Goal: Information Seeking & Learning: Find specific fact

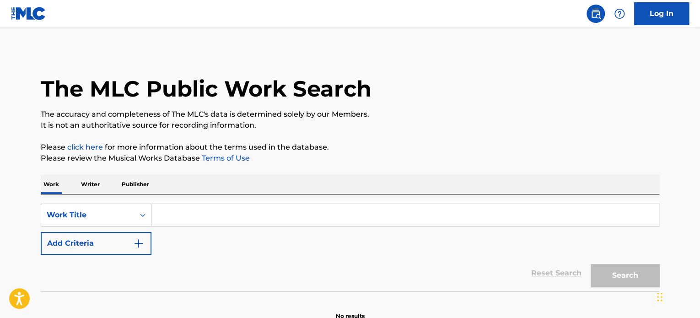
click at [190, 213] on input "Search Form" at bounding box center [404, 215] width 507 height 22
paste input "BESAME"
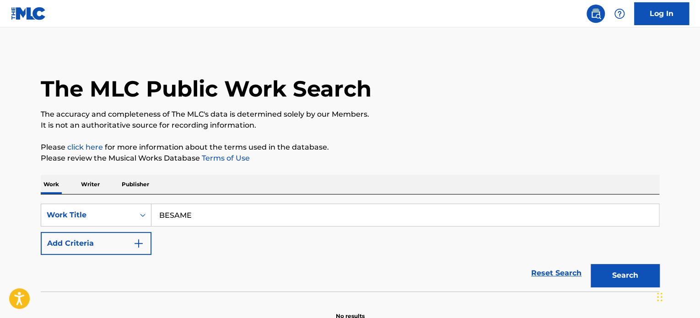
type input "BESAME"
click at [107, 239] on button "Add Criteria" at bounding box center [96, 243] width 111 height 23
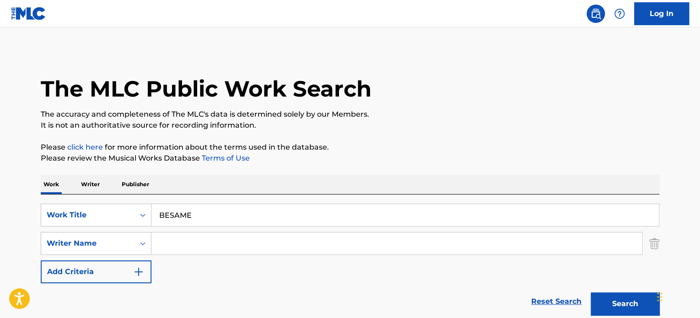
click at [197, 246] on input "Search Form" at bounding box center [396, 243] width 490 height 22
paste input "[PERSON_NAME] [PERSON_NAME]"
type input "[PERSON_NAME] [PERSON_NAME]"
click at [590, 292] on button "Search" at bounding box center [624, 303] width 69 height 23
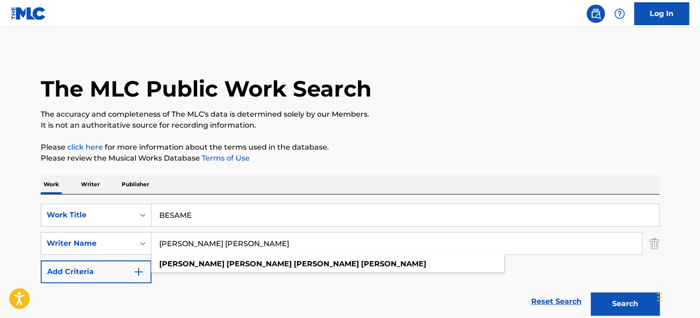
scroll to position [79, 0]
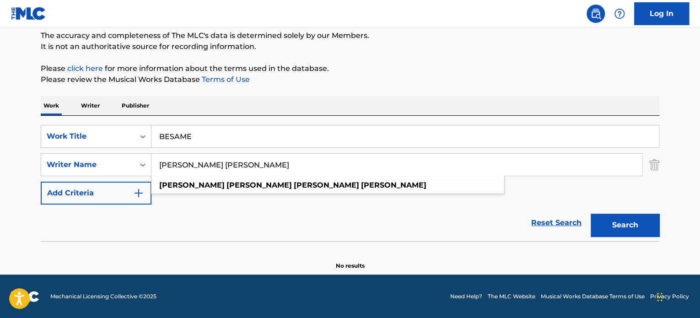
click at [243, 230] on div "Reset Search Search" at bounding box center [350, 222] width 618 height 37
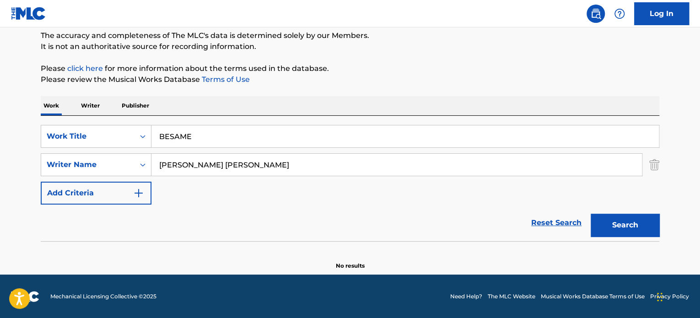
click at [622, 220] on button "Search" at bounding box center [624, 225] width 69 height 23
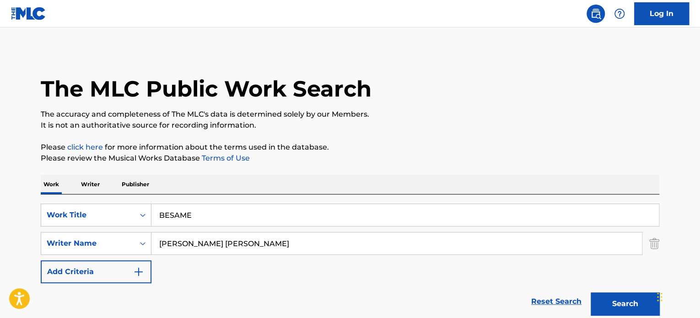
drag, startPoint x: 204, startPoint y: 213, endPoint x: 40, endPoint y: 190, distance: 165.7
click at [90, 194] on div "SearchWithCriteriaa70d51fa-ac63-4601-9048-c79cb1556053 Work Title BESAME Search…" at bounding box center [350, 256] width 618 height 125
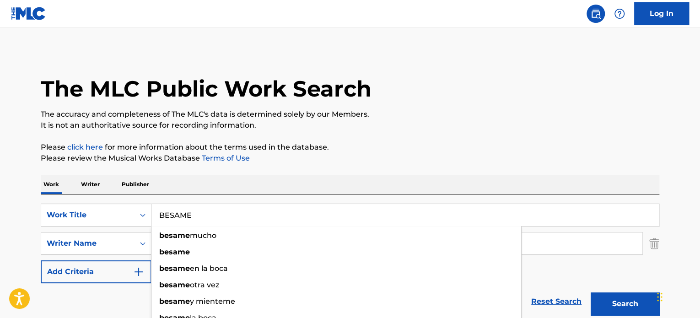
paste input "CALL"
type input "CALL ME"
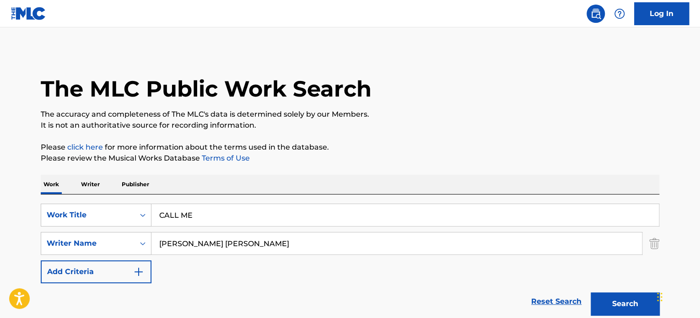
click at [435, 133] on div "The MLC Public Work Search The accuracy and completeness of The MLC's data is d…" at bounding box center [350, 199] width 640 height 298
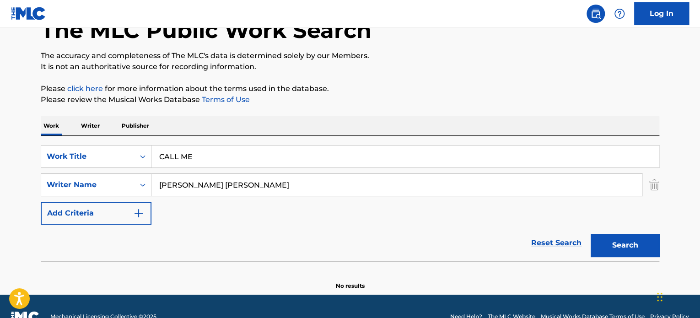
scroll to position [76, 0]
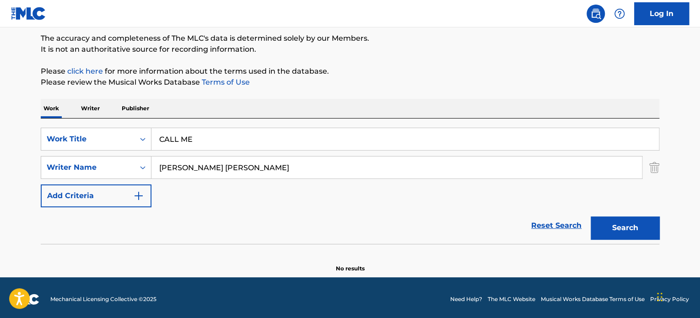
drag, startPoint x: 263, startPoint y: 164, endPoint x: 60, endPoint y: 154, distance: 202.8
click at [59, 154] on div "SearchWithCriteriaa70d51fa-ac63-4601-9048-c79cb1556053 Work Title CALL ME Searc…" at bounding box center [350, 168] width 618 height 80
paste input "[PERSON_NAME]"
type input "[PERSON_NAME]"
click at [632, 236] on button "Search" at bounding box center [624, 227] width 69 height 23
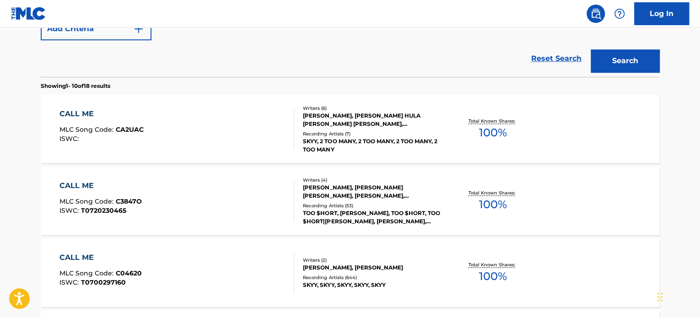
scroll to position [305, 0]
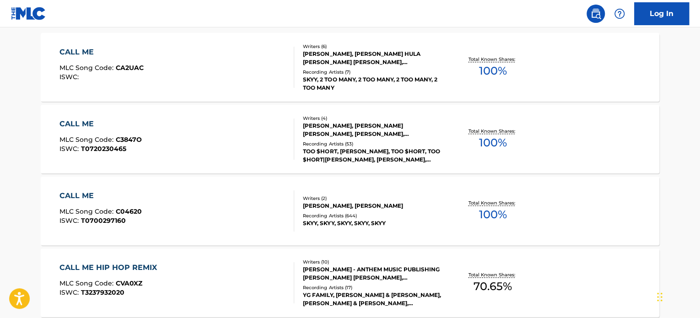
click at [360, 75] on div "SKYY, 2 TOO MANY, 2 TOO MANY, 2 TOO MANY, 2 TOO MANY" at bounding box center [372, 83] width 138 height 16
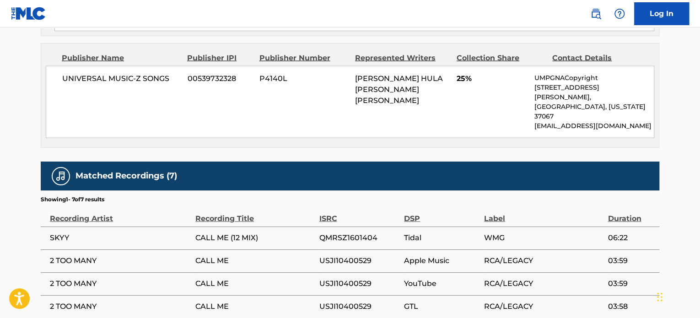
scroll to position [1075, 0]
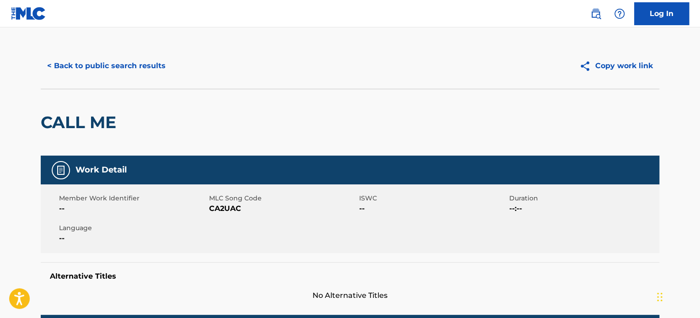
click at [114, 67] on button "< Back to public search results" at bounding box center [106, 65] width 131 height 23
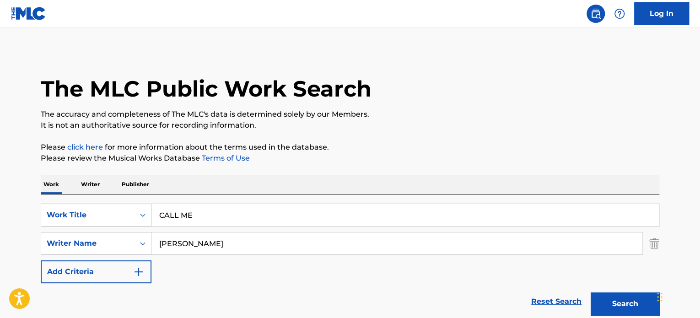
drag, startPoint x: 225, startPoint y: 239, endPoint x: 86, endPoint y: 217, distance: 140.7
click at [87, 218] on div "SearchWithCriteriaa70d51fa-ac63-4601-9048-c79cb1556053 Work Title CALL ME Searc…" at bounding box center [350, 243] width 618 height 80
paste input "[PERSON_NAME] [PERSON_NAME]"
drag, startPoint x: 639, startPoint y: 307, endPoint x: 613, endPoint y: 305, distance: 26.6
click at [639, 307] on button "Search" at bounding box center [624, 303] width 69 height 23
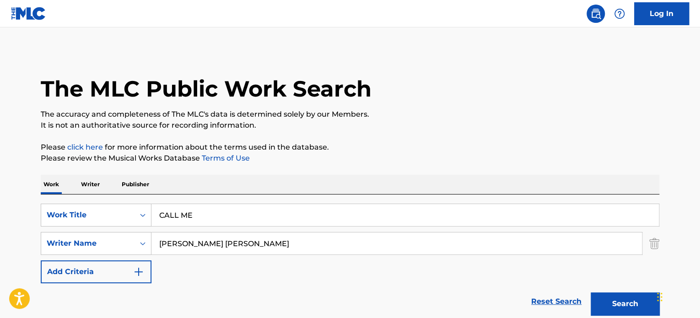
drag, startPoint x: 205, startPoint y: 211, endPoint x: 22, endPoint y: 183, distance: 184.6
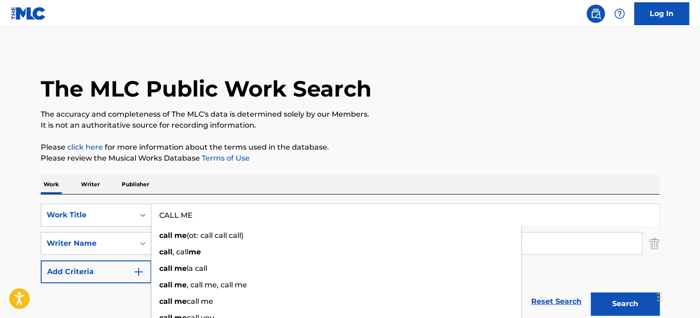
click at [486, 126] on p "It is not an authoritative source for recording information." at bounding box center [350, 125] width 618 height 11
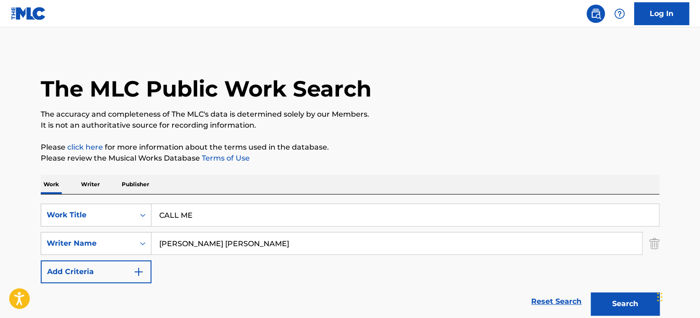
drag, startPoint x: 251, startPoint y: 241, endPoint x: 43, endPoint y: 230, distance: 207.9
click at [56, 235] on div "SearchWithCriteria0e4eedca-85be-44bd-853c-24e3be7815c8 Writer Name [PERSON_NAME…" at bounding box center [350, 243] width 618 height 23
paste input "[PERSON_NAME]"
type input "[PERSON_NAME]"
click at [620, 309] on button "Search" at bounding box center [624, 303] width 69 height 23
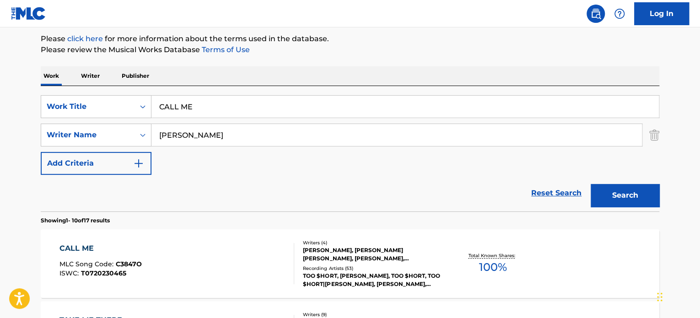
scroll to position [261, 0]
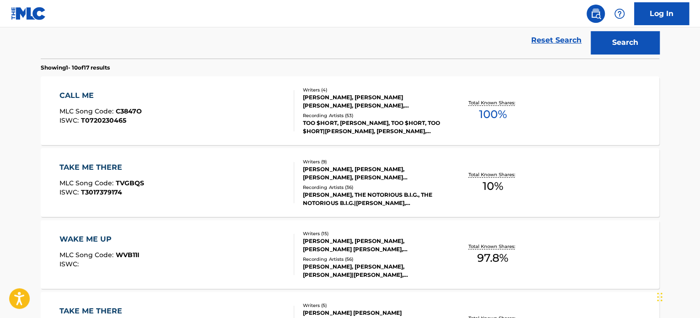
click at [349, 136] on div "CALL ME MLC Song Code : C3847O ISWC : T0720230465 Writers ( 4 ) [PERSON_NAME], …" at bounding box center [350, 110] width 618 height 69
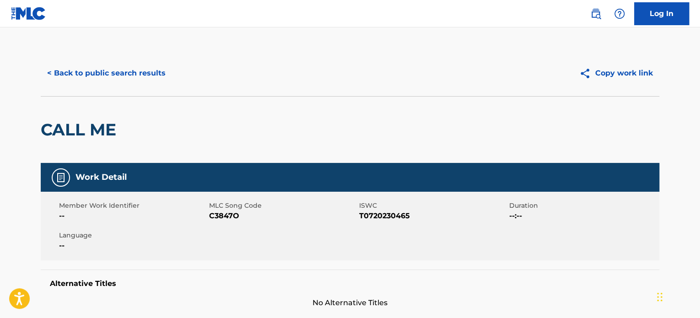
click at [90, 81] on button "< Back to public search results" at bounding box center [106, 73] width 131 height 23
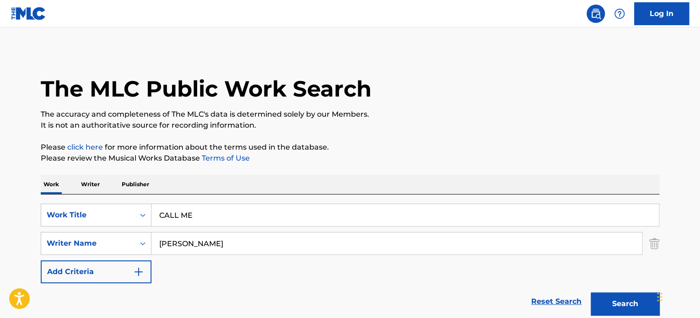
drag, startPoint x: 210, startPoint y: 214, endPoint x: 1, endPoint y: 189, distance: 210.5
paste input "LA RECTA FINAL"
type input "LA RECTA FINAL"
click at [527, 128] on p "It is not an authoritative source for recording information." at bounding box center [350, 125] width 618 height 11
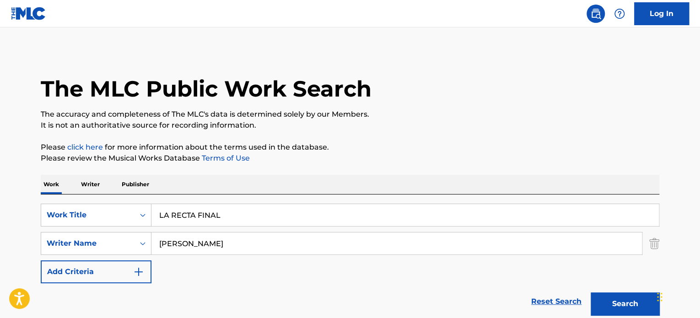
paste input "[PERSON_NAME]"
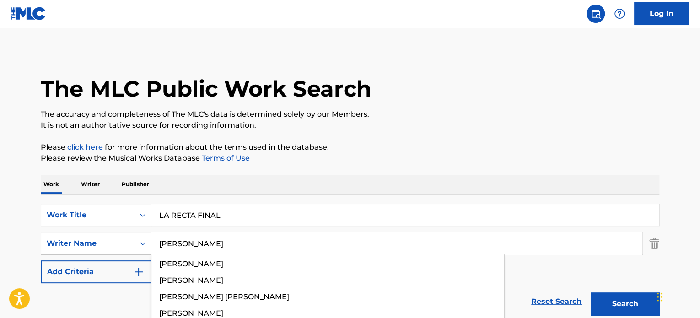
type input "[PERSON_NAME]"
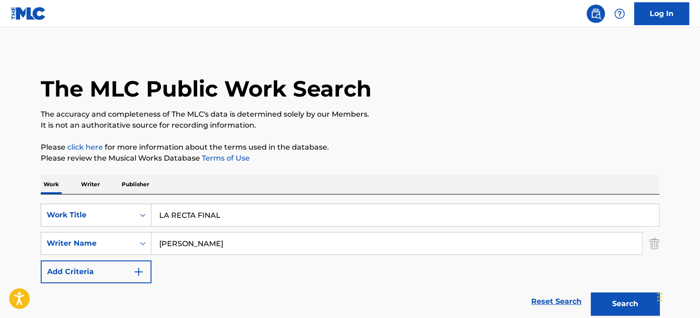
click at [617, 304] on button "Search" at bounding box center [624, 303] width 69 height 23
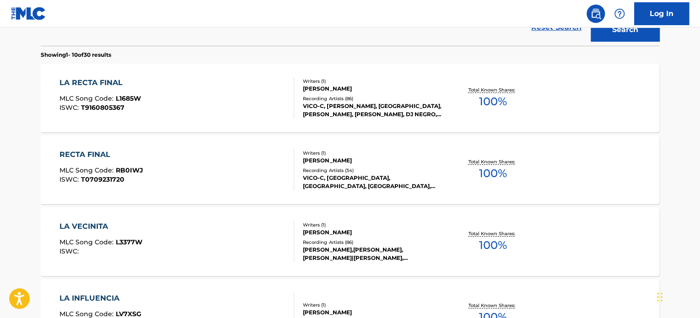
scroll to position [261, 0]
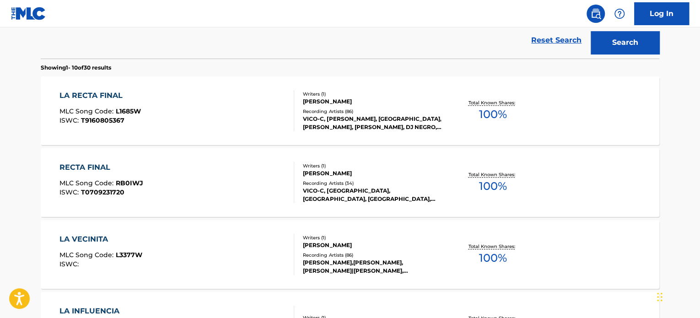
click at [326, 129] on div "VICO-C, [PERSON_NAME], [GEOGRAPHIC_DATA], [PERSON_NAME], [PERSON_NAME], DJ NEGR…" at bounding box center [372, 123] width 138 height 16
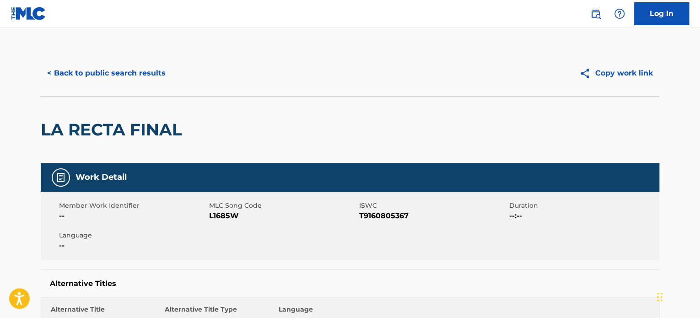
click at [121, 75] on button "< Back to public search results" at bounding box center [106, 73] width 131 height 23
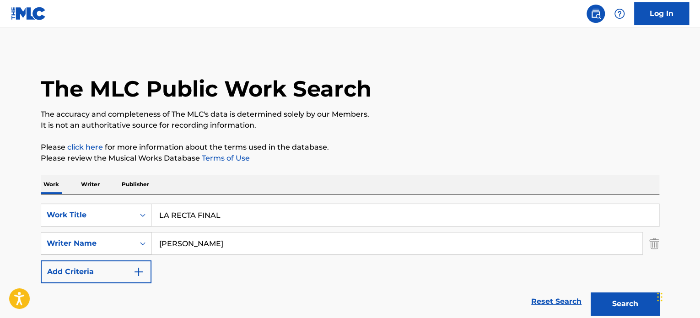
drag, startPoint x: 227, startPoint y: 243, endPoint x: 51, endPoint y: 237, distance: 175.7
click at [60, 233] on div "SearchWithCriteria0e4eedca-85be-44bd-853c-24e3be7815c8 Writer Name [PERSON_NAME]" at bounding box center [350, 243] width 618 height 23
paste input "[PERSON_NAME]"
type input "[PERSON_NAME]"
drag, startPoint x: 236, startPoint y: 210, endPoint x: 87, endPoint y: 186, distance: 151.0
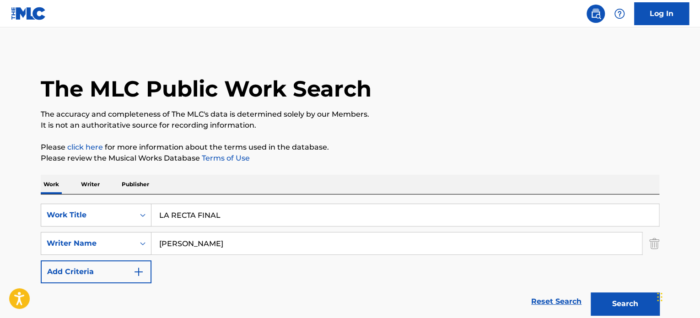
paste input "DRIVE"
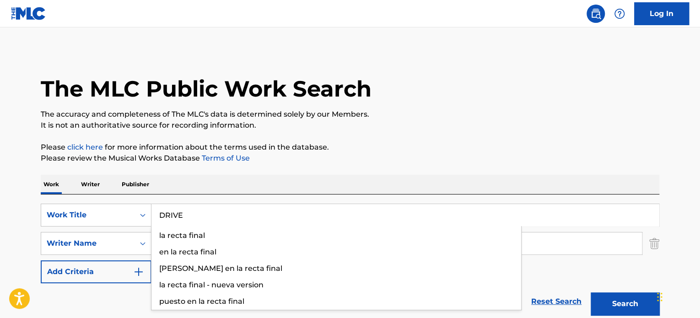
type input "DRIVE"
click at [613, 305] on button "Search" at bounding box center [624, 303] width 69 height 23
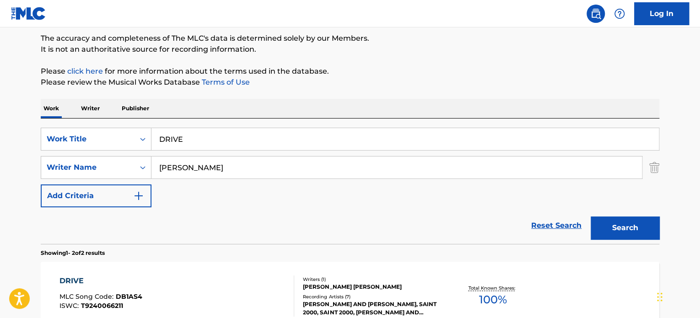
scroll to position [229, 0]
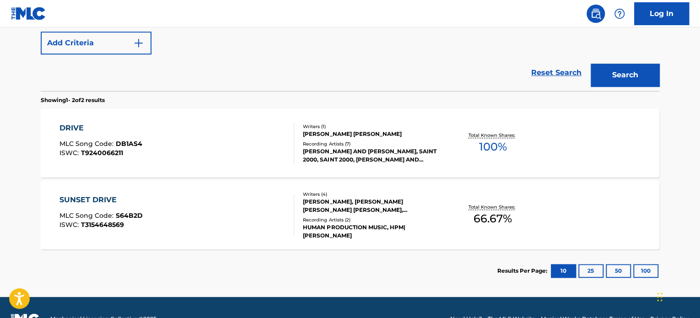
click at [312, 151] on div "[PERSON_NAME] AND [PERSON_NAME], SAINT 2000, SAINT 2000, [PERSON_NAME] AND DAVE…" at bounding box center [372, 155] width 138 height 16
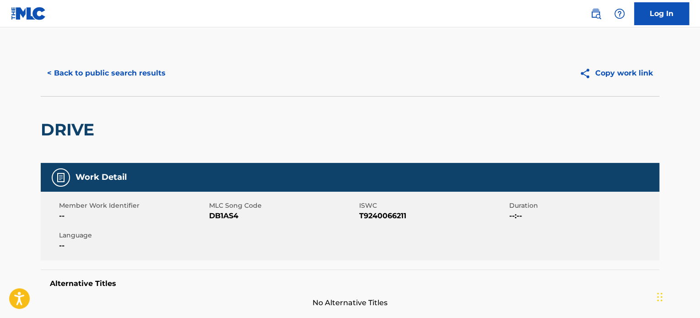
click at [138, 73] on button "< Back to public search results" at bounding box center [106, 73] width 131 height 23
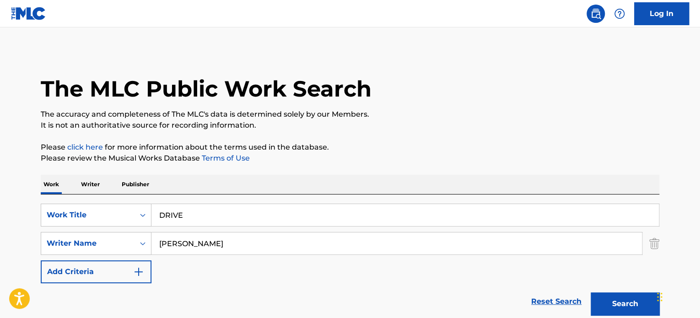
drag, startPoint x: 240, startPoint y: 216, endPoint x: 41, endPoint y: 195, distance: 200.0
click at [95, 197] on div "SearchWithCriteriaa70d51fa-ac63-4601-9048-c79cb1556053 Work Title DRIVE SearchW…" at bounding box center [350, 256] width 618 height 125
paste input "HAPPY"
type input "HAPPY"
click at [509, 102] on div "The MLC Public Work Search" at bounding box center [350, 83] width 618 height 67
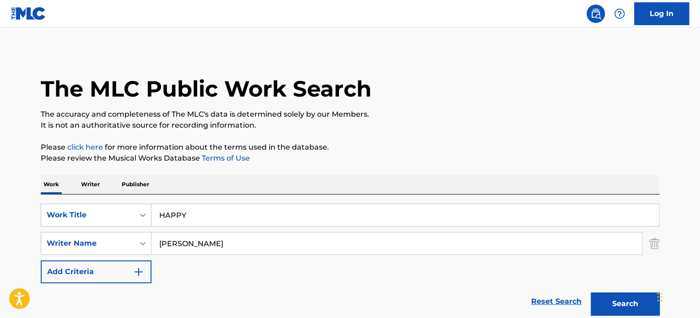
drag, startPoint x: 246, startPoint y: 237, endPoint x: 115, endPoint y: 227, distance: 131.2
click at [115, 227] on div "SearchWithCriteriaa70d51fa-ac63-4601-9048-c79cb1556053 Work Title HAPPY SearchW…" at bounding box center [350, 243] width 618 height 80
paste input "[PERSON_NAME]"
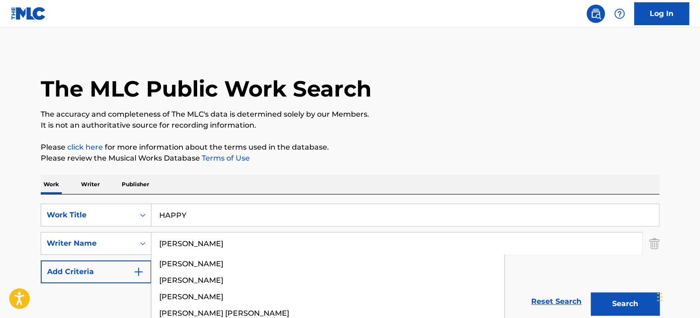
click at [613, 307] on button "Search" at bounding box center [624, 303] width 69 height 23
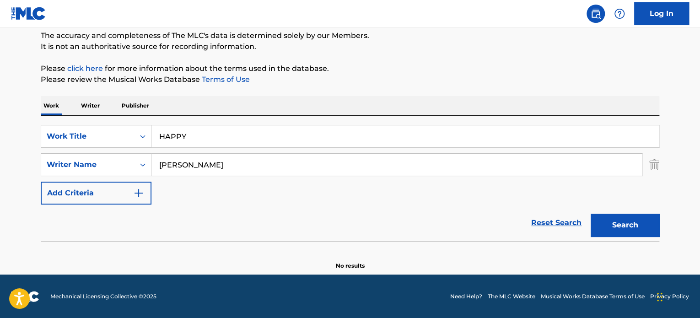
scroll to position [79, 0]
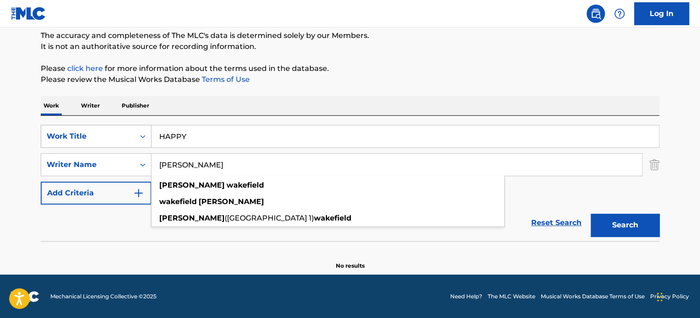
drag, startPoint x: 267, startPoint y: 160, endPoint x: 62, endPoint y: 145, distance: 206.3
click at [60, 146] on div "SearchWithCriteriaa70d51fa-ac63-4601-9048-c79cb1556053 Work Title HAPPY SearchW…" at bounding box center [350, 165] width 618 height 80
paste input "[PERSON_NAME]"
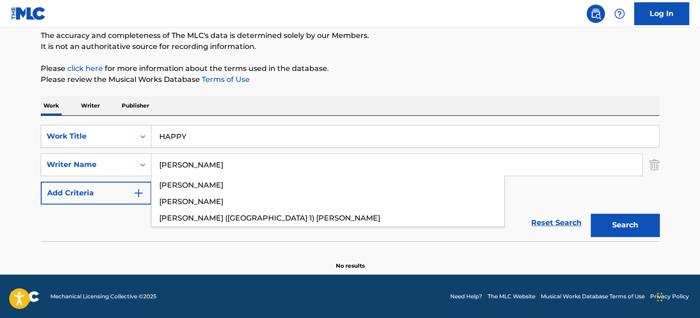
type input "[PERSON_NAME]"
click at [638, 219] on button "Search" at bounding box center [624, 225] width 69 height 23
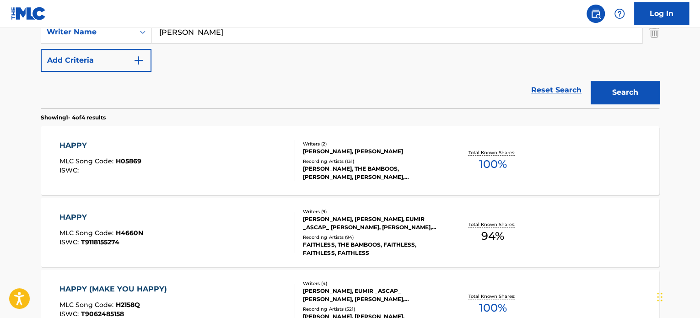
scroll to position [231, 0]
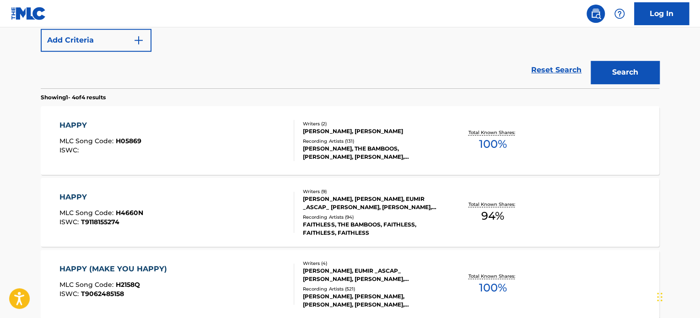
click at [421, 117] on div "HAPPY MLC Song Code : H05869 ISWC : Writers ( 2 ) [PERSON_NAME], [PERSON_NAME] …" at bounding box center [350, 140] width 618 height 69
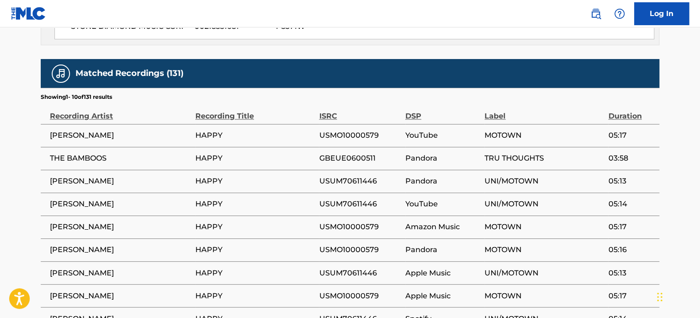
scroll to position [723, 0]
